Goal: Task Accomplishment & Management: Manage account settings

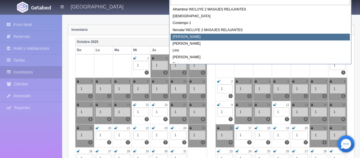
scroll to position [4, 0]
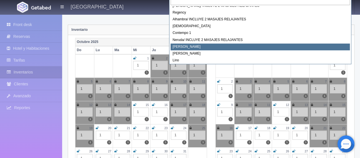
select select "722"
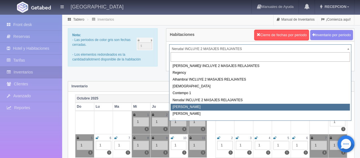
select select "723"
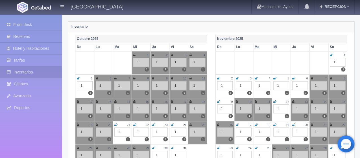
scroll to position [28, 0]
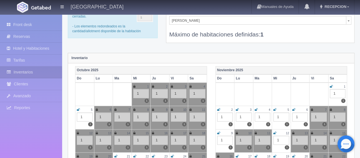
click at [236, 109] on icon at bounding box center [237, 109] width 3 height 3
click at [254, 109] on icon at bounding box center [255, 109] width 3 height 3
